Goal: Task Accomplishment & Management: Use online tool/utility

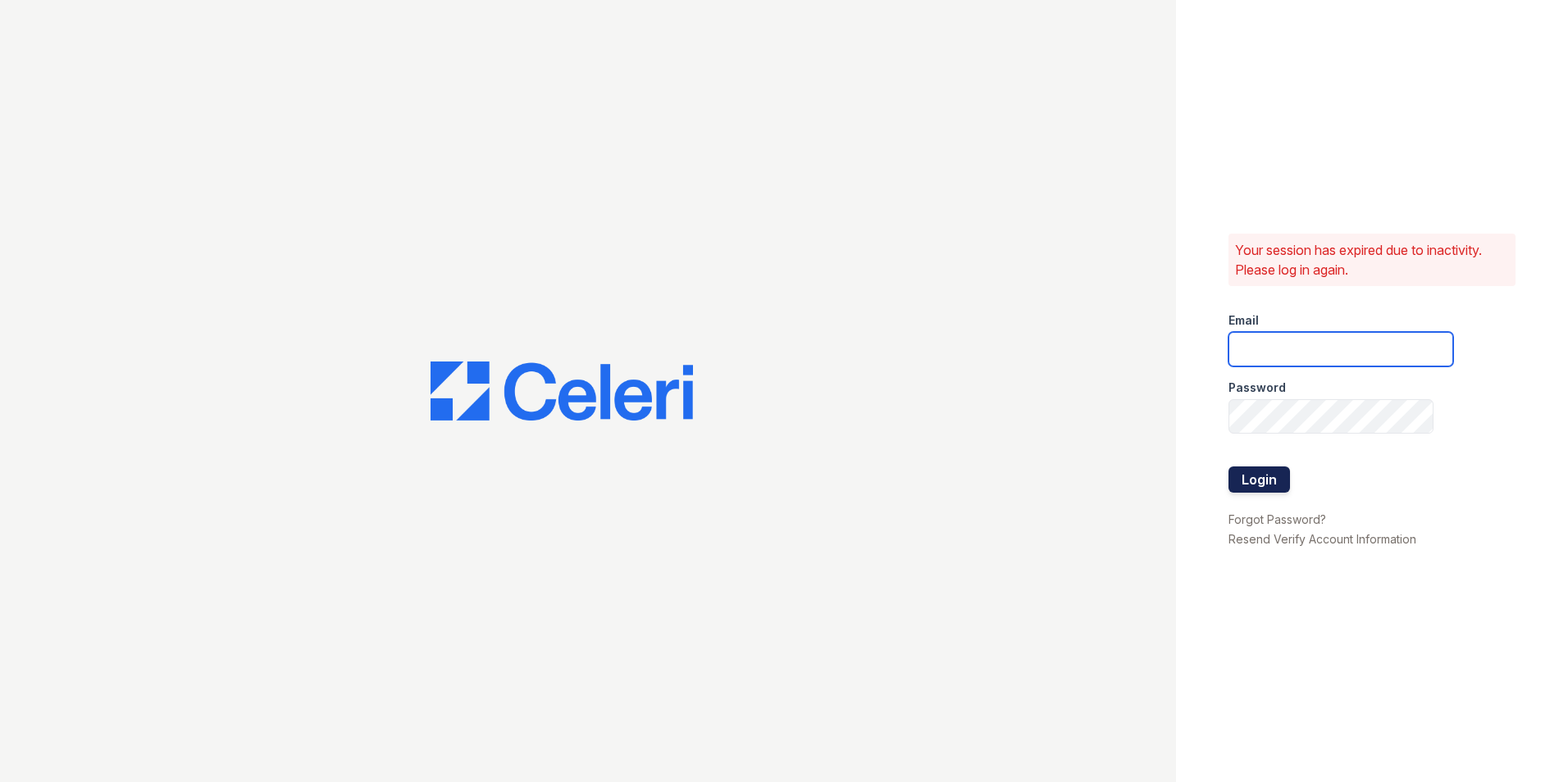
type input "renewattowngate@trinity-pm.com"
click at [1274, 484] on button "Login" at bounding box center [1259, 479] width 62 height 27
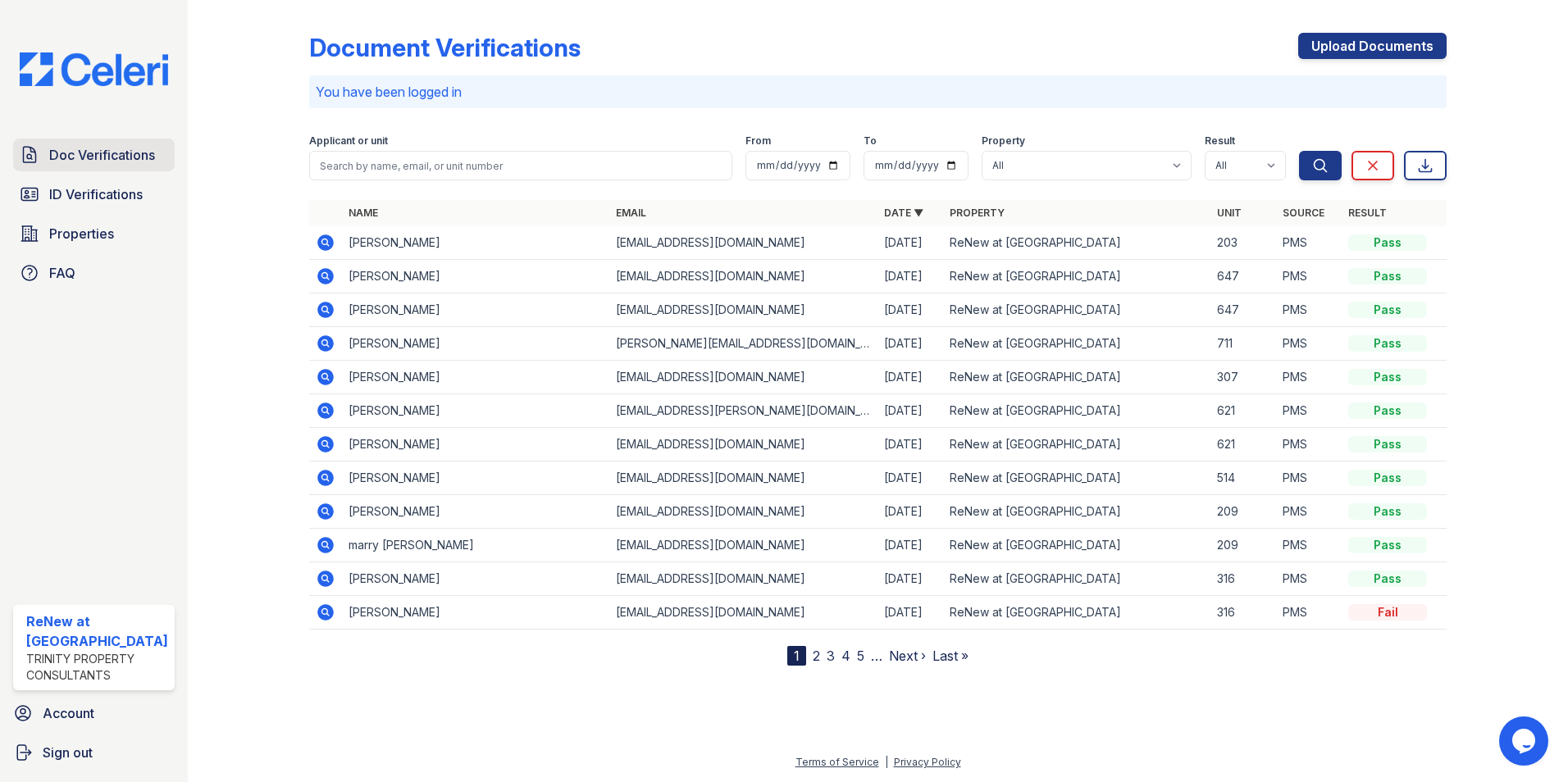
click at [96, 152] on span "Doc Verifications" at bounding box center [103, 155] width 106 height 20
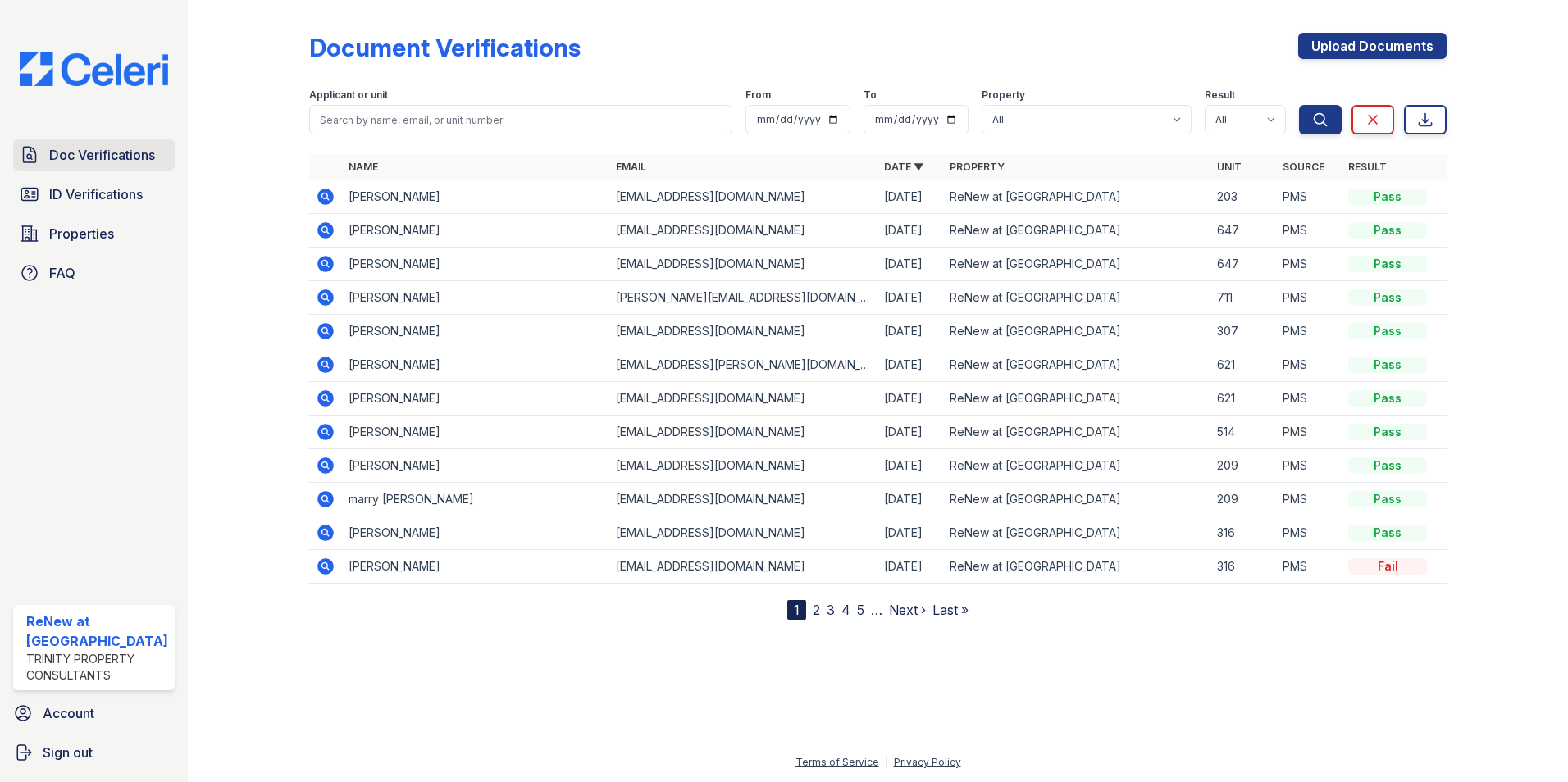
click at [72, 152] on span "Doc Verifications" at bounding box center [103, 155] width 106 height 20
click at [368, 118] on input "search" at bounding box center [521, 120] width 424 height 30
type input "aliso"
click at [117, 157] on span "Doc Verifications" at bounding box center [103, 155] width 106 height 20
click at [406, 119] on input "search" at bounding box center [521, 120] width 424 height 30
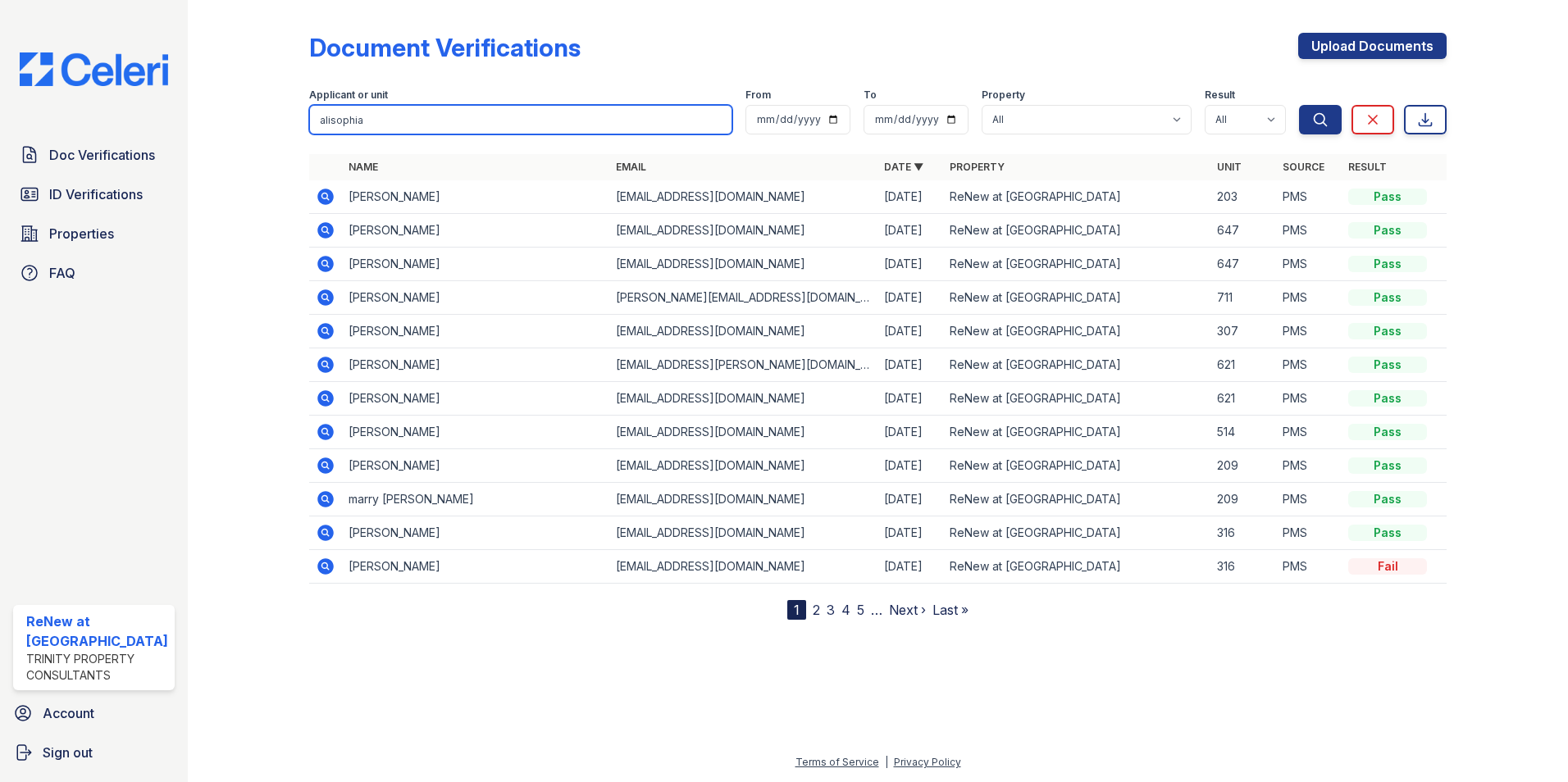
type input "alisophia"
click at [1299, 105] on button "Search" at bounding box center [1320, 120] width 43 height 30
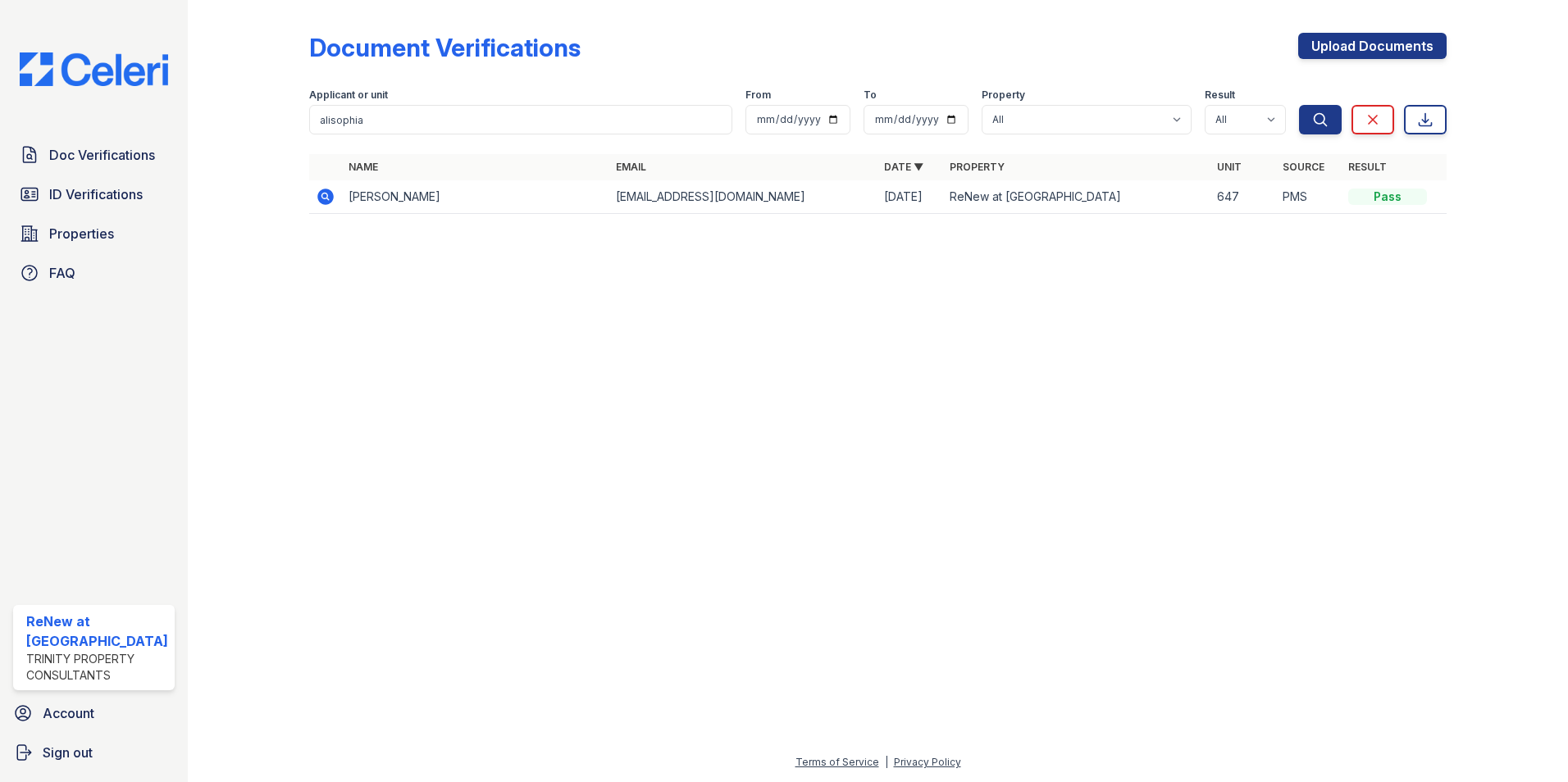
click at [326, 198] on icon at bounding box center [325, 197] width 20 height 20
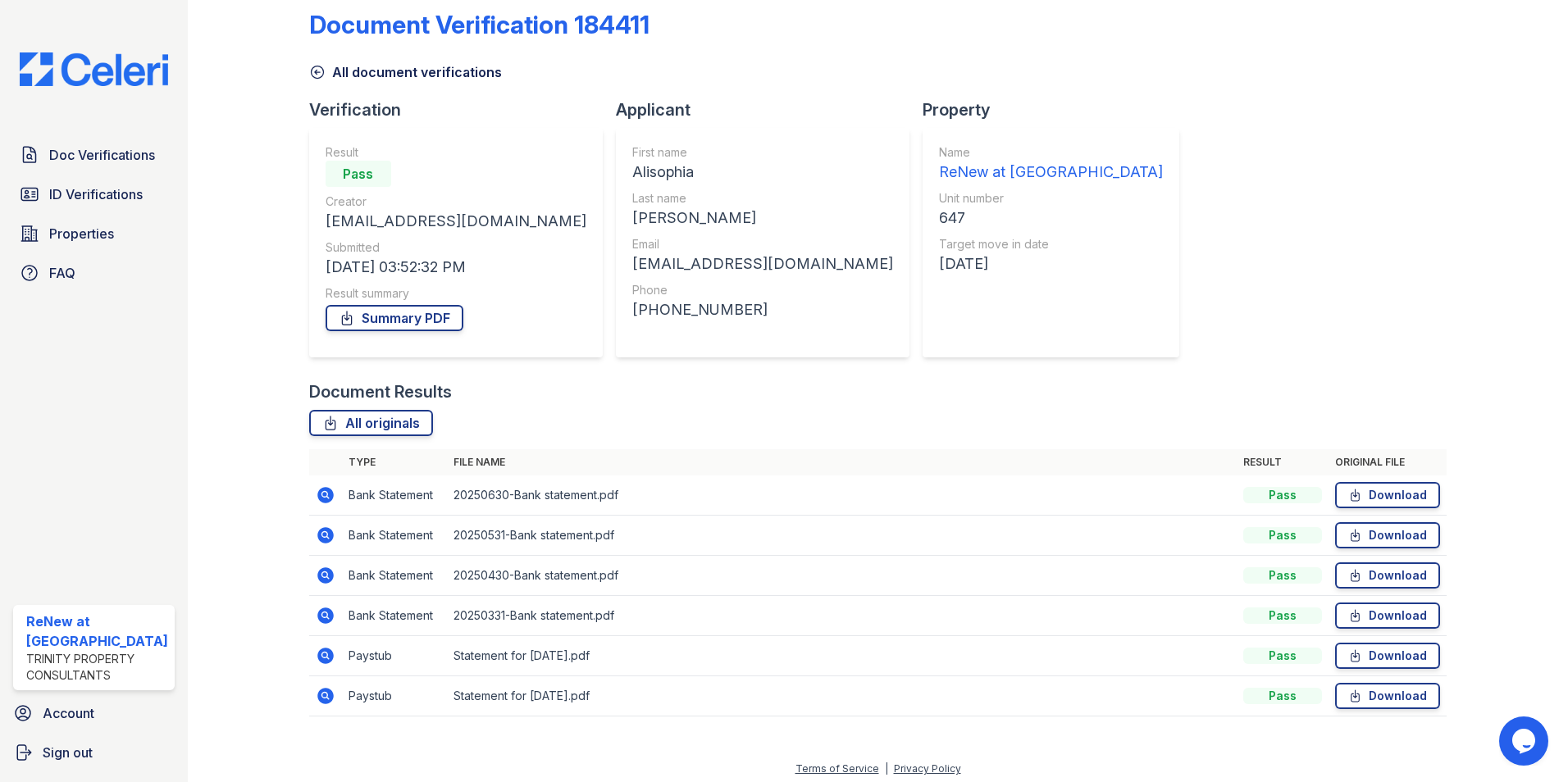
scroll to position [30, 0]
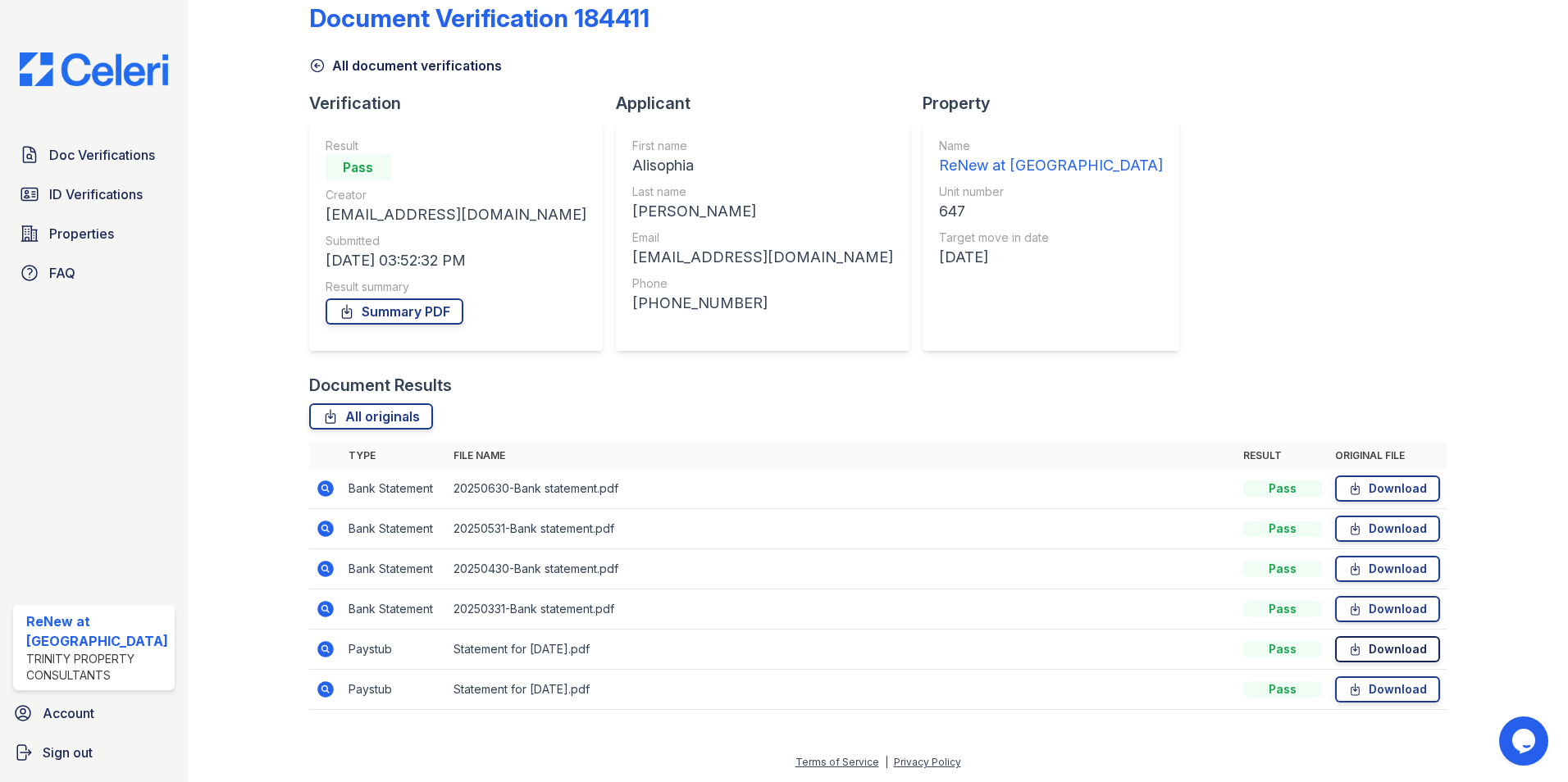
click at [1364, 646] on link "Download" at bounding box center [1388, 649] width 105 height 27
